Goal: Task Accomplishment & Management: Manage account settings

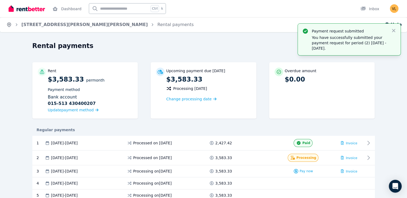
click at [10, 25] on icon "Breadcrumb" at bounding box center [8, 24] width 5 height 5
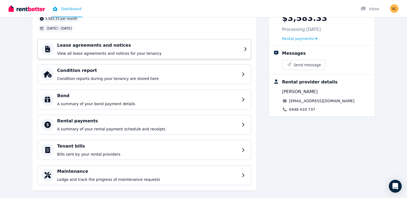
scroll to position [54, 0]
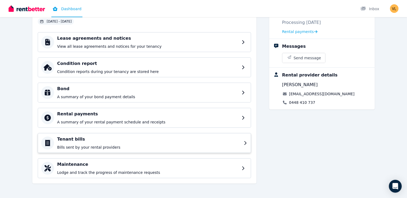
click at [248, 142] on icon at bounding box center [246, 143] width 4 height 4
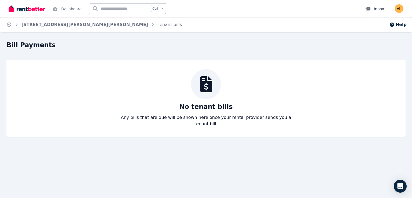
click at [378, 9] on div "Inbox" at bounding box center [374, 8] width 19 height 5
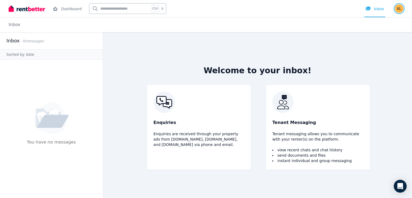
click at [398, 8] on img "button" at bounding box center [398, 8] width 9 height 9
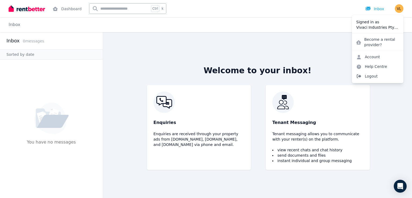
click at [370, 77] on span "Logout" at bounding box center [376, 76] width 51 height 10
